Goal: Information Seeking & Learning: Learn about a topic

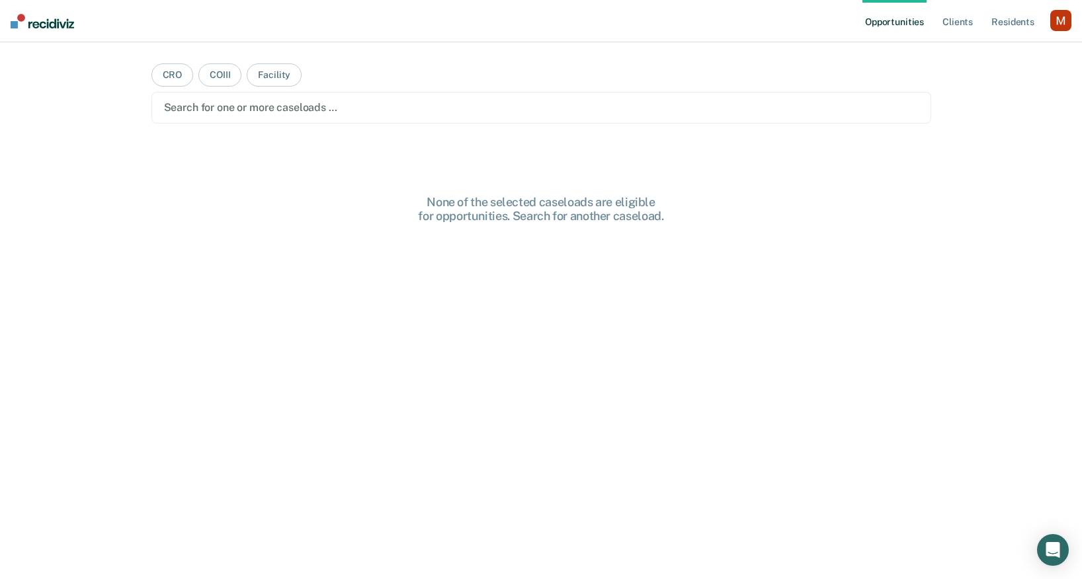
click at [1050, 17] on div "button" at bounding box center [1060, 20] width 21 height 21
click at [966, 57] on link "Profile" at bounding box center [1007, 53] width 106 height 11
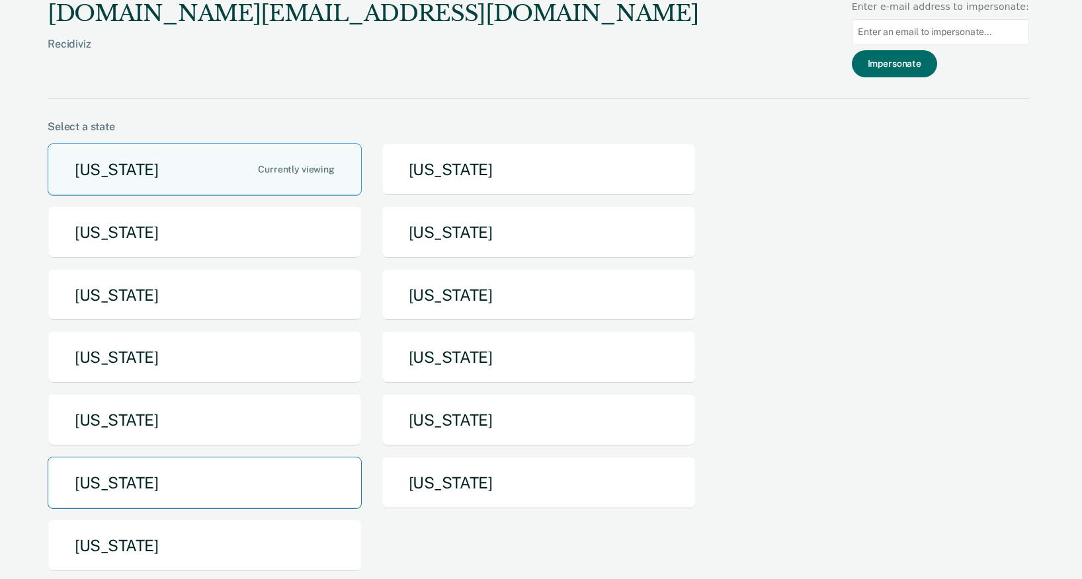
click at [243, 475] on button "[US_STATE]" at bounding box center [205, 483] width 314 height 52
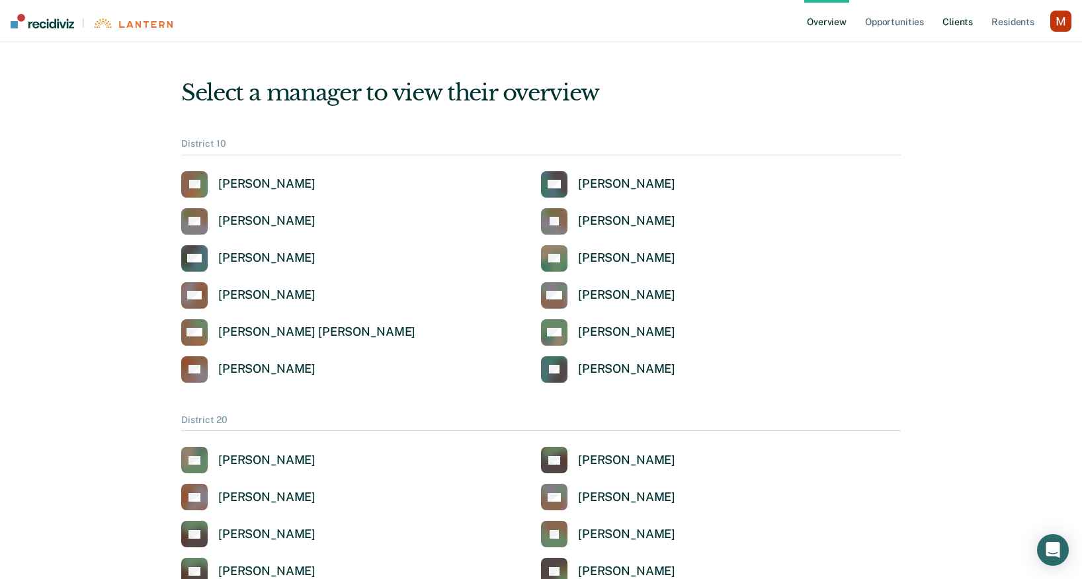
click at [956, 25] on link "Client s" at bounding box center [958, 21] width 36 height 42
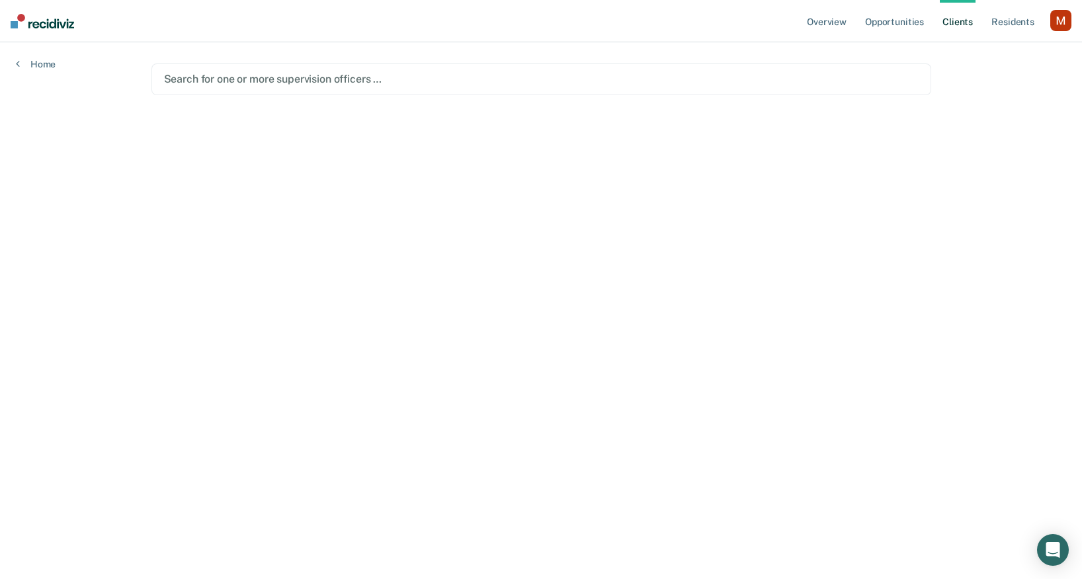
click at [841, 75] on div at bounding box center [541, 78] width 755 height 15
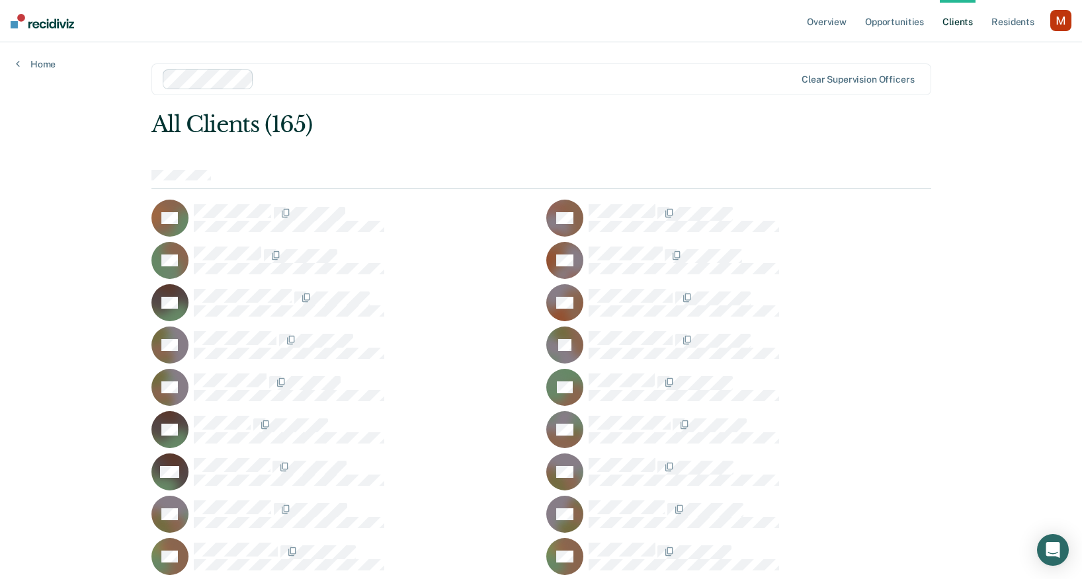
click at [628, 328] on div "JB" at bounding box center [738, 345] width 385 height 37
